Goal: Find specific page/section: Find specific page/section

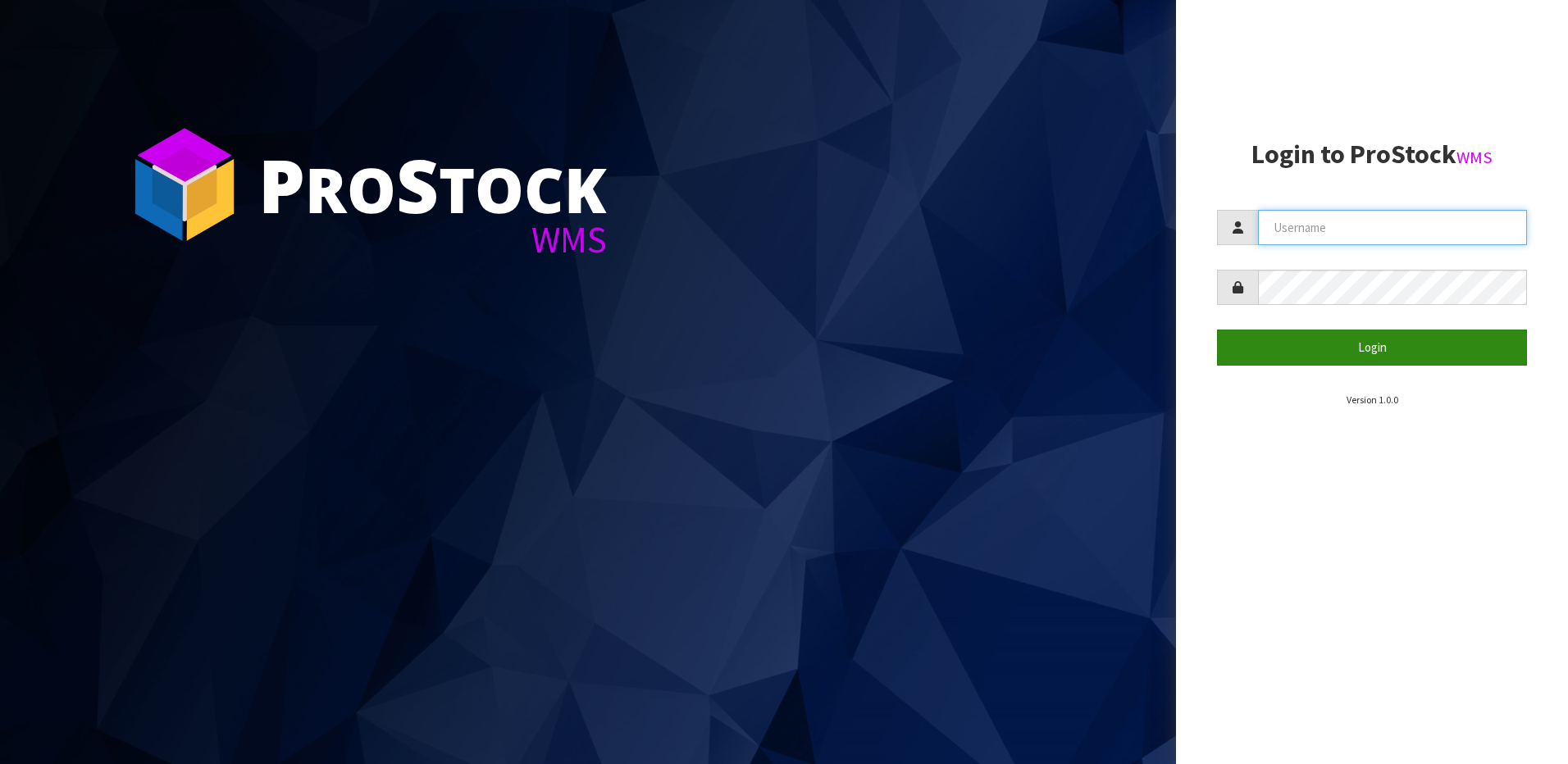
type input "[EMAIL_ADDRESS][DOMAIN_NAME]"
click at [1370, 354] on button "Login" at bounding box center [1372, 347] width 310 height 35
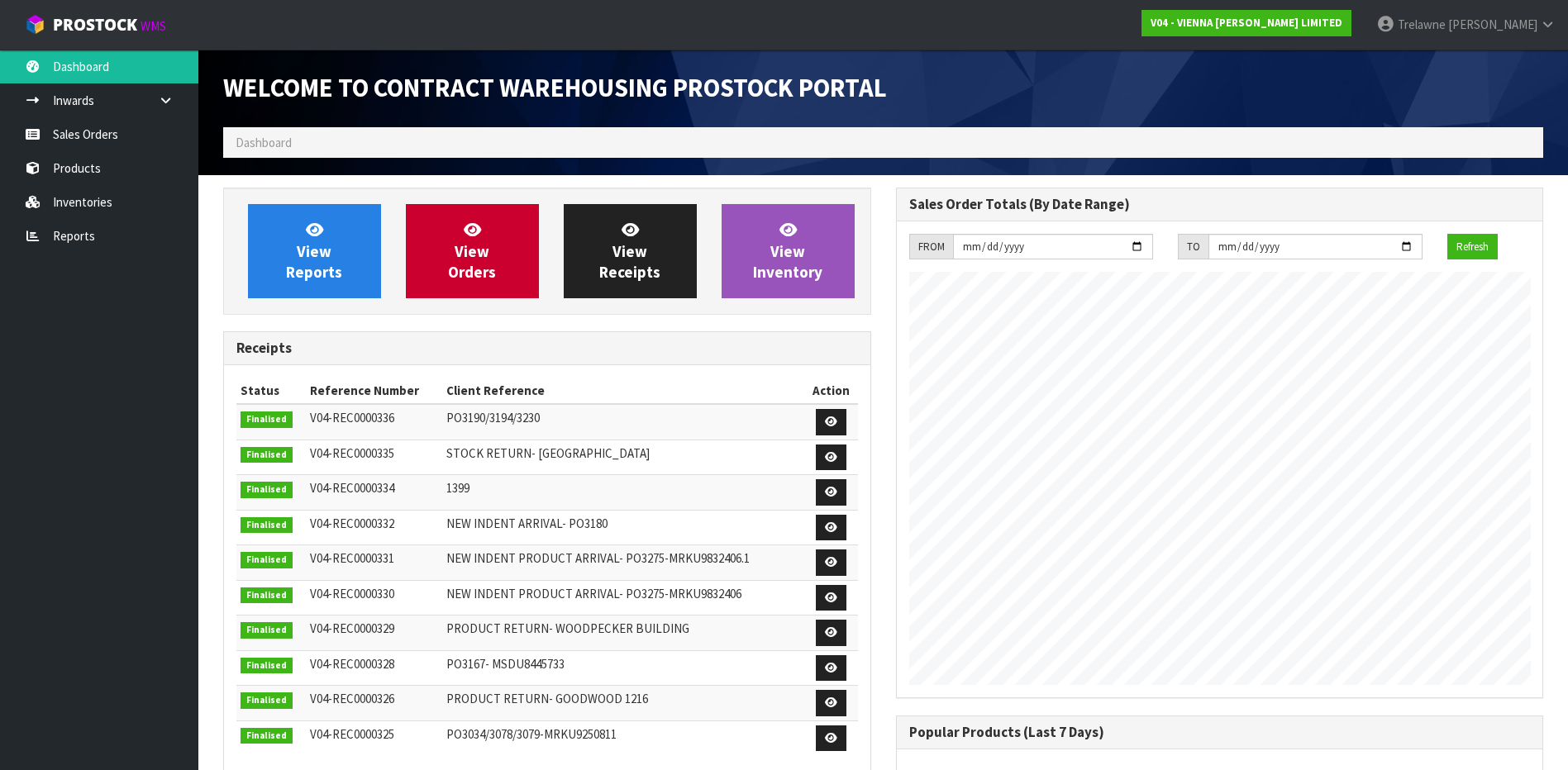
scroll to position [83, 0]
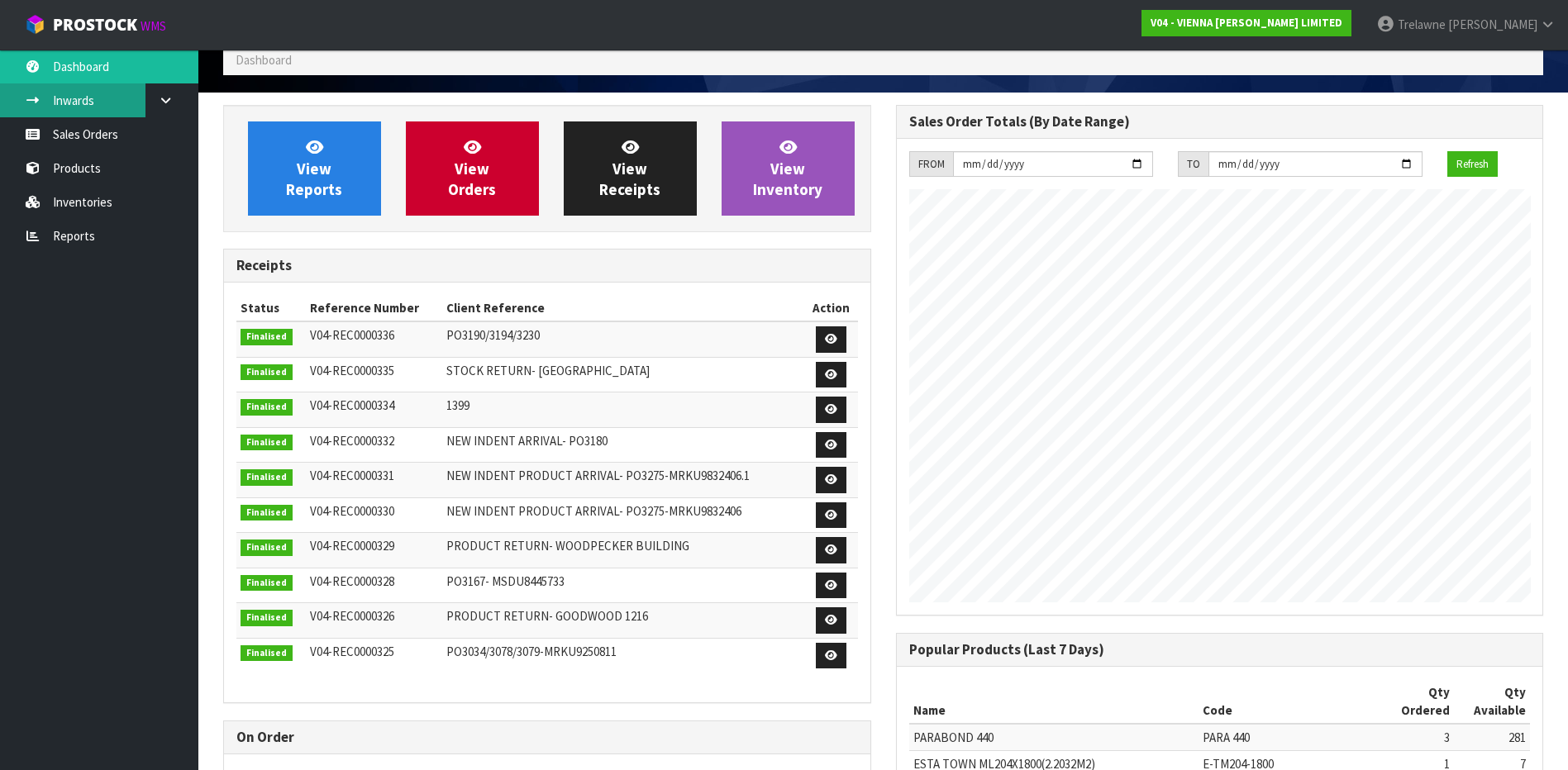
click at [113, 103] on link "Inwards" at bounding box center [99, 100] width 199 height 34
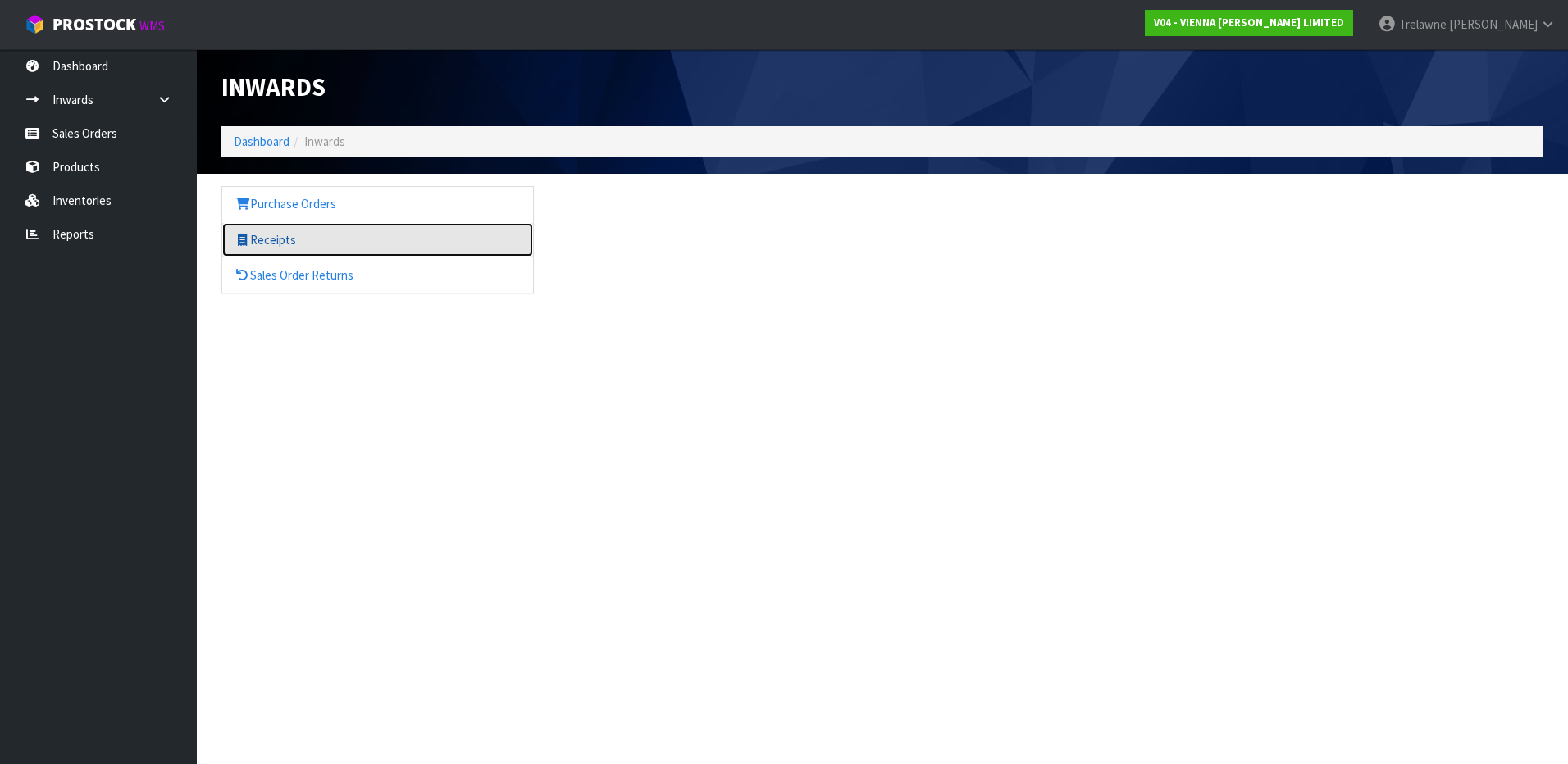
drag, startPoint x: 252, startPoint y: 238, endPoint x: 353, endPoint y: 246, distance: 101.3
click at [253, 238] on link "Receipts" at bounding box center [378, 239] width 311 height 34
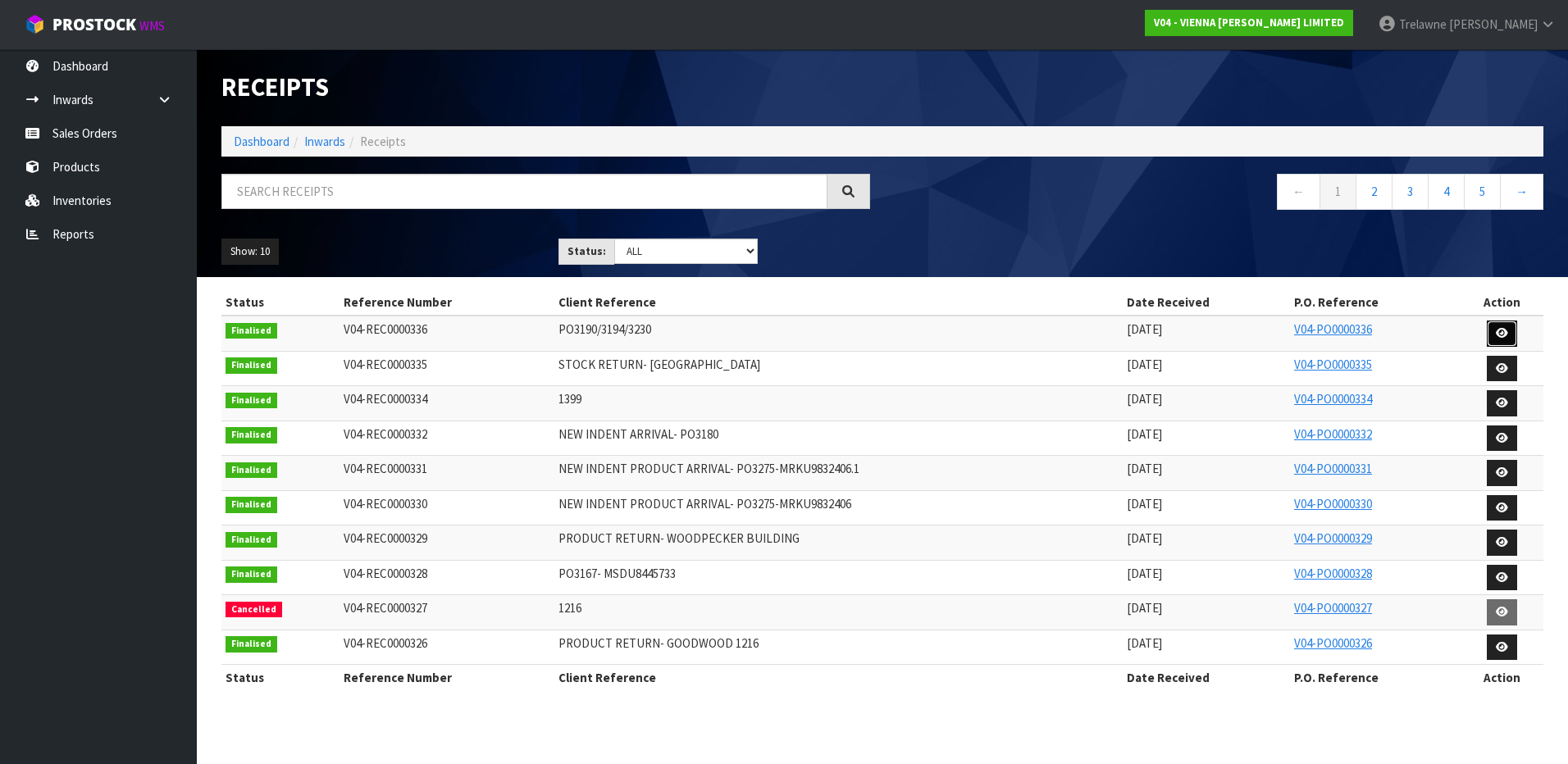
click at [1509, 332] on link at bounding box center [1502, 333] width 30 height 27
